Goal: Obtain resource: Obtain resource

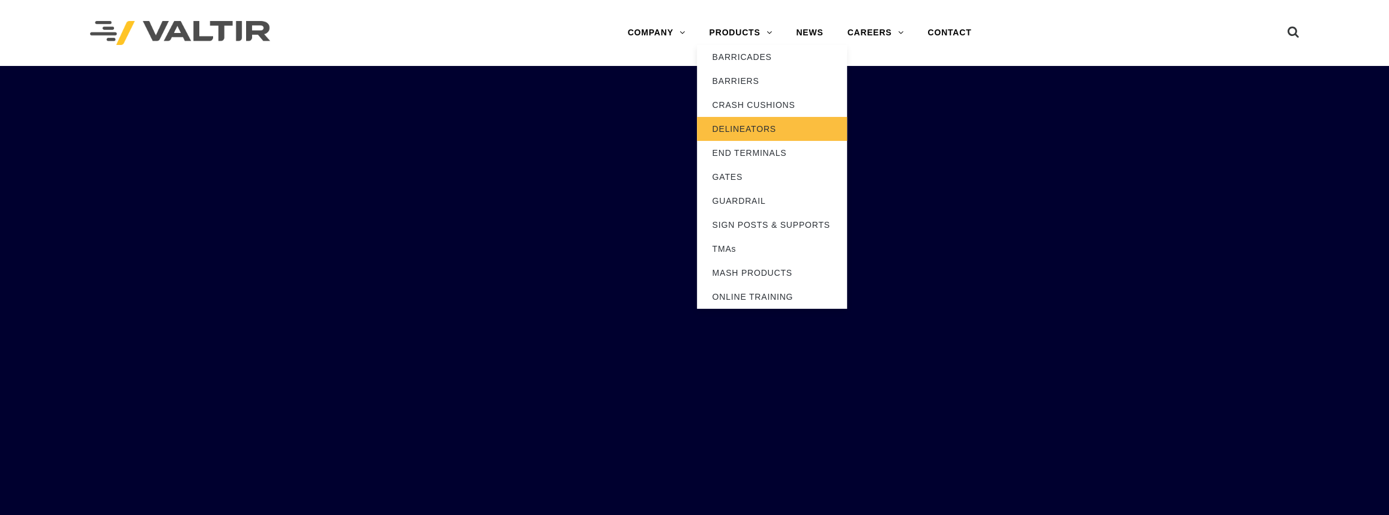
click at [751, 129] on link "DELINEATORS" at bounding box center [772, 129] width 150 height 24
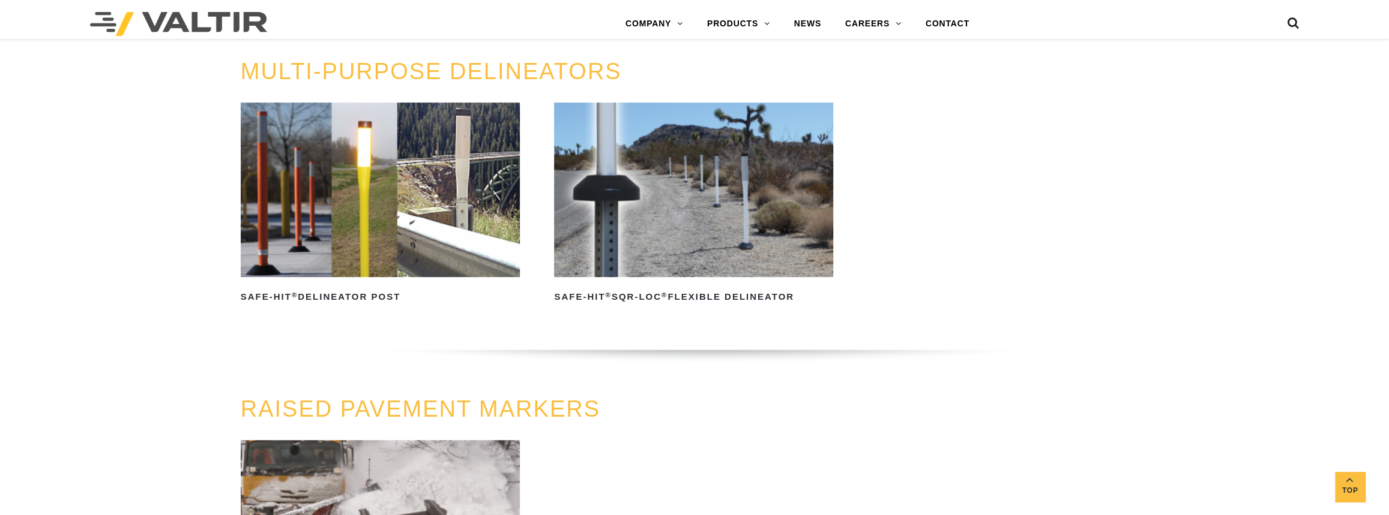
scroll to position [382, 0]
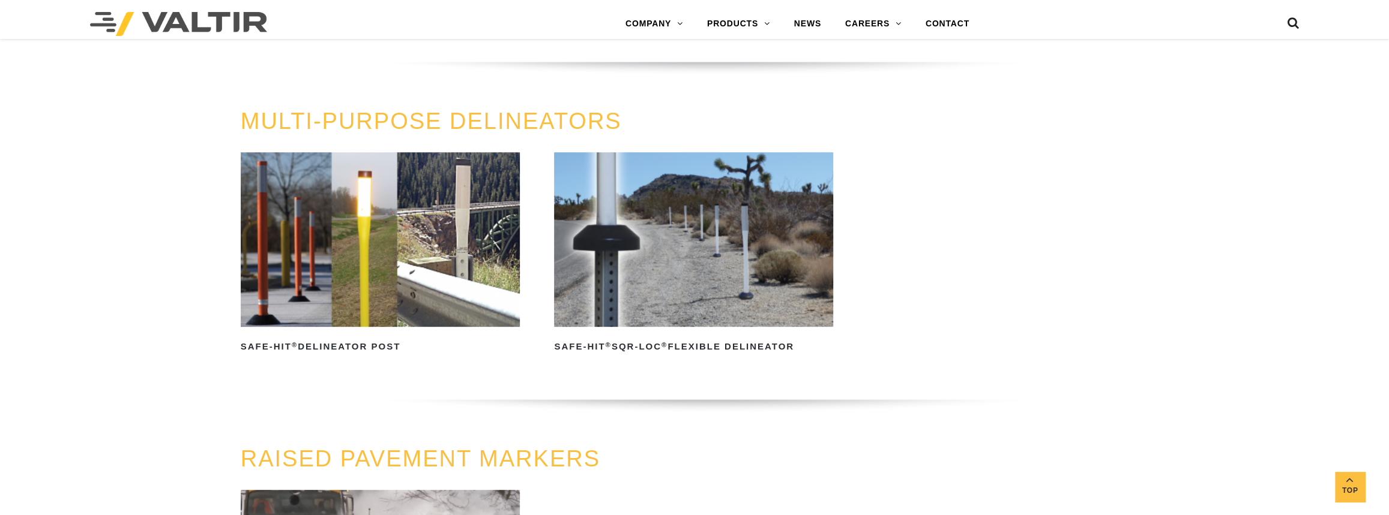
click at [681, 252] on img at bounding box center [693, 239] width 279 height 175
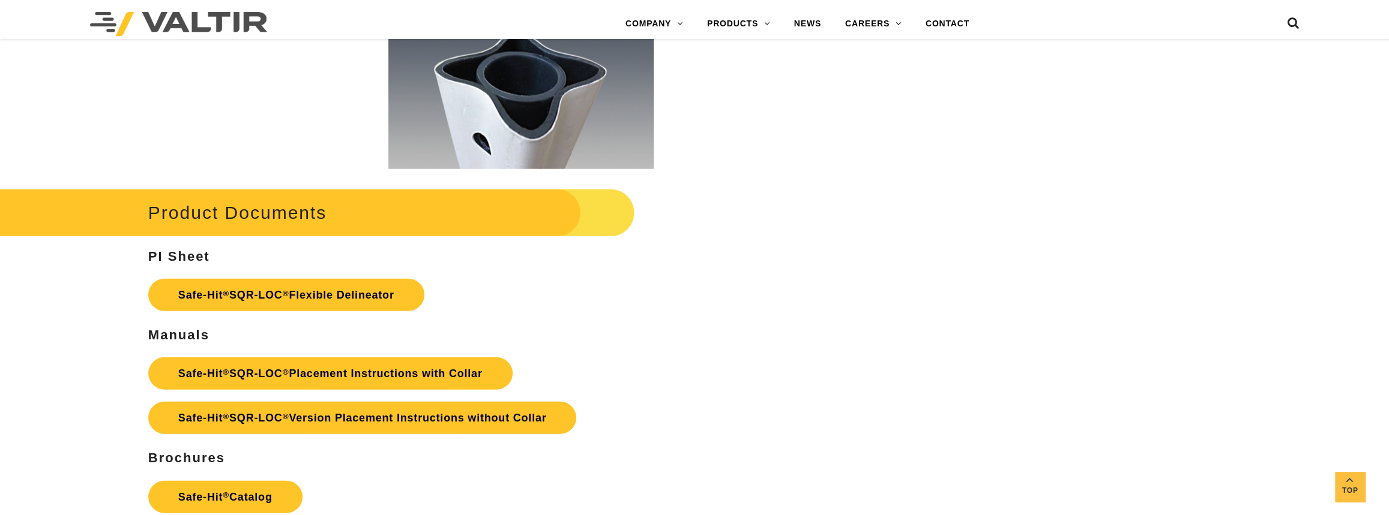
scroll to position [2454, 0]
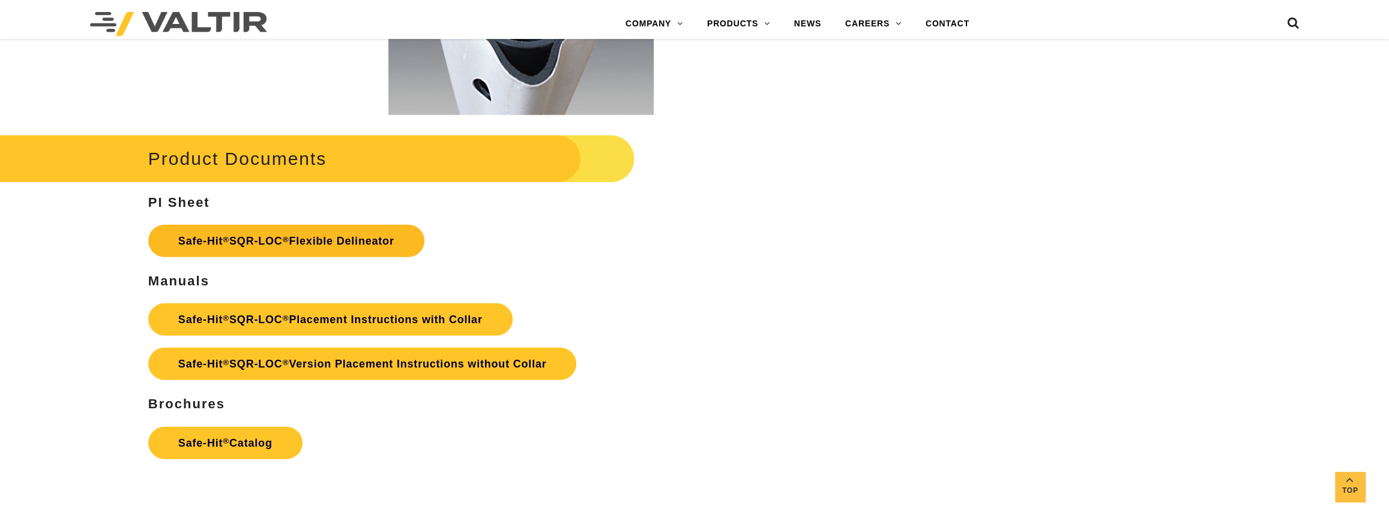
click at [238, 242] on strong "Safe-Hit ® SQR-LOC ® Flexible Delineator" at bounding box center [286, 241] width 216 height 12
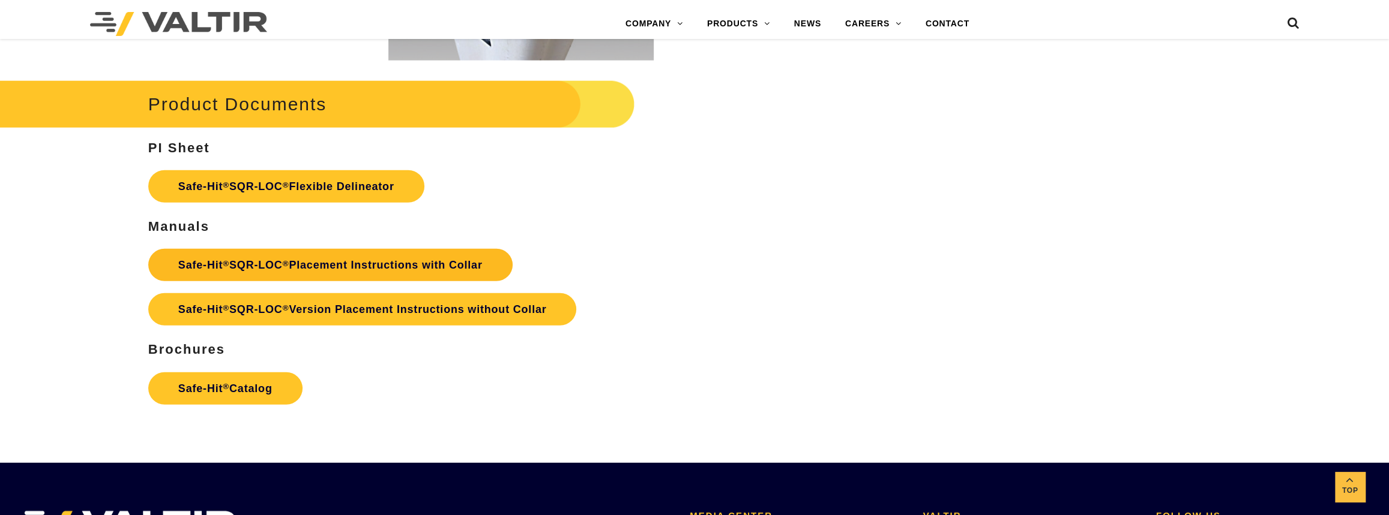
click at [306, 265] on strong "Safe-Hit ® SQR-LOC ® Placement Instructions with Collar" at bounding box center [330, 265] width 304 height 12
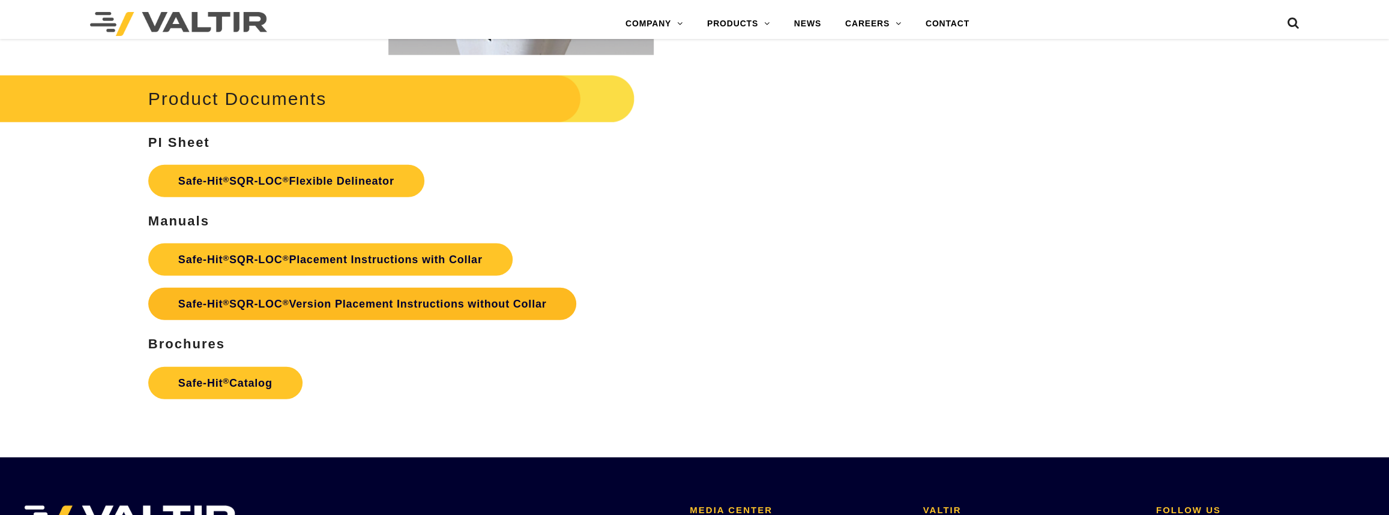
scroll to position [2509, 0]
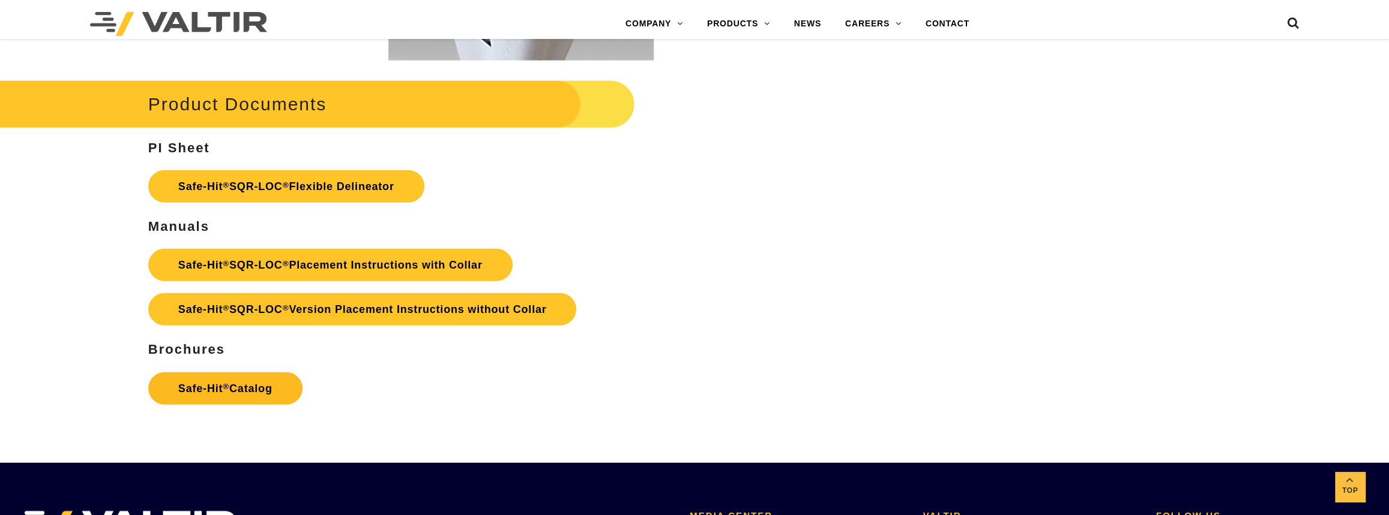
click at [211, 389] on strong "Safe-Hit ® Catalog" at bounding box center [225, 389] width 94 height 12
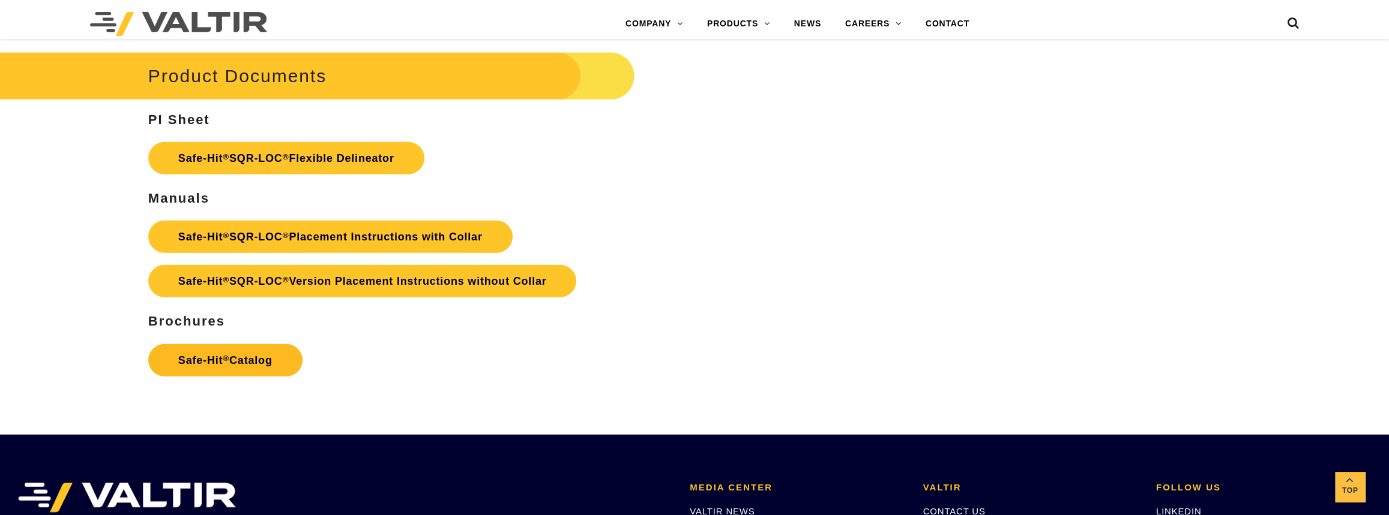
scroll to position [2564, 0]
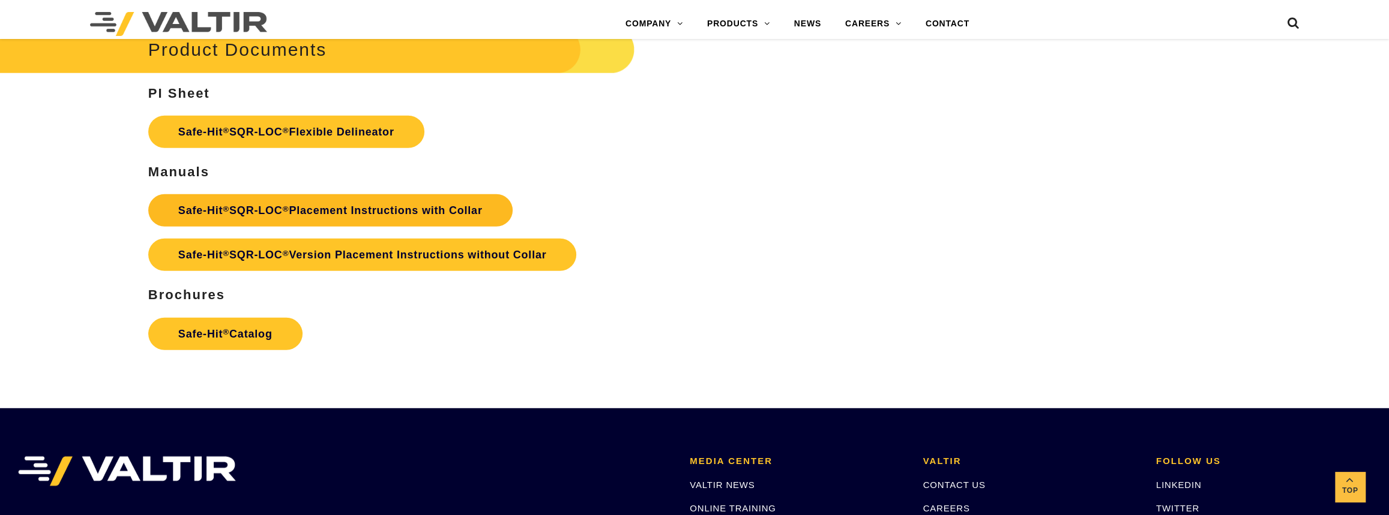
click at [278, 207] on strong "Safe-Hit ® SQR-LOC ® Placement Instructions with Collar" at bounding box center [330, 211] width 304 height 12
